Goal: Transaction & Acquisition: Purchase product/service

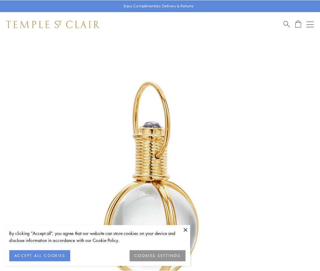
scroll to position [159, 0]
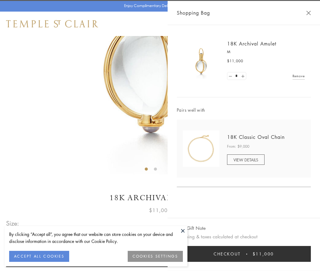
click at [244, 254] on button "Checkout $11,000" at bounding box center [244, 254] width 134 height 16
